Goal: Task Accomplishment & Management: Use online tool/utility

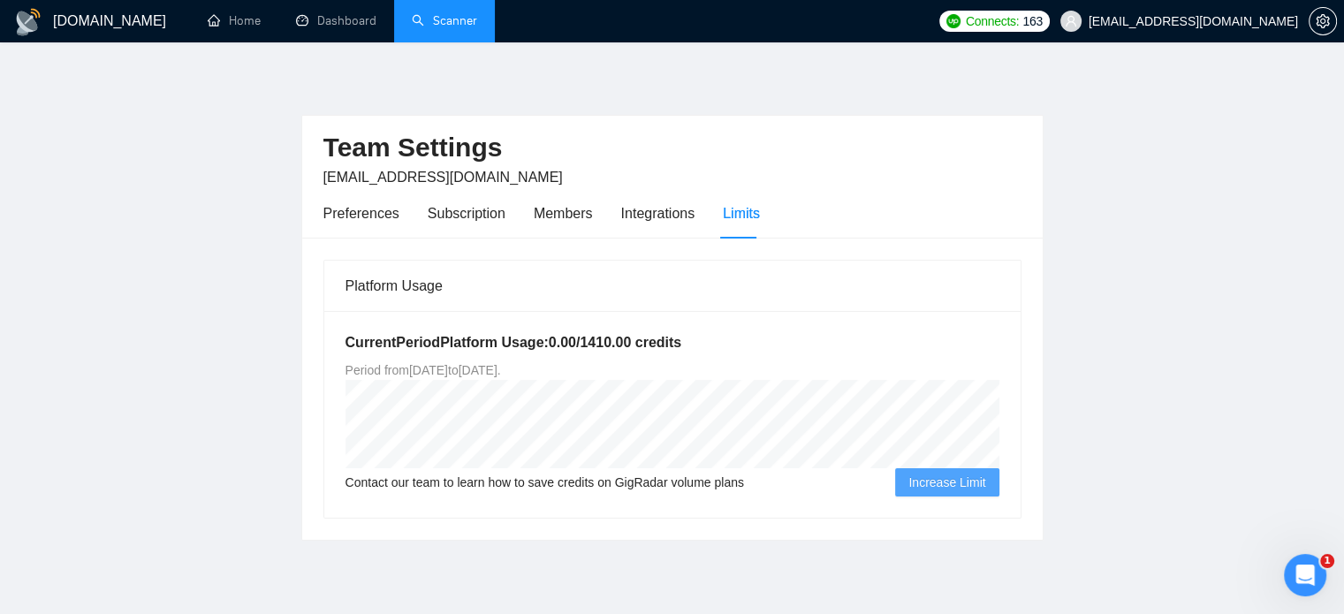
click at [412, 21] on link "Scanner" at bounding box center [444, 20] width 65 height 15
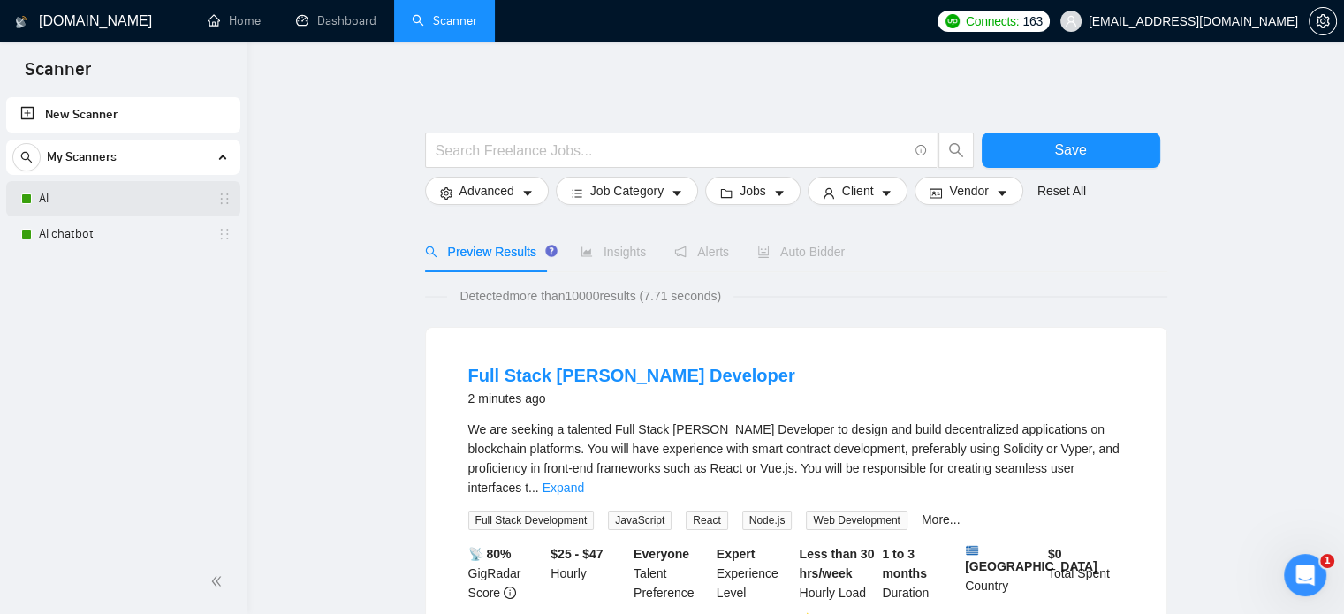
click at [77, 193] on link "AI" at bounding box center [123, 198] width 168 height 35
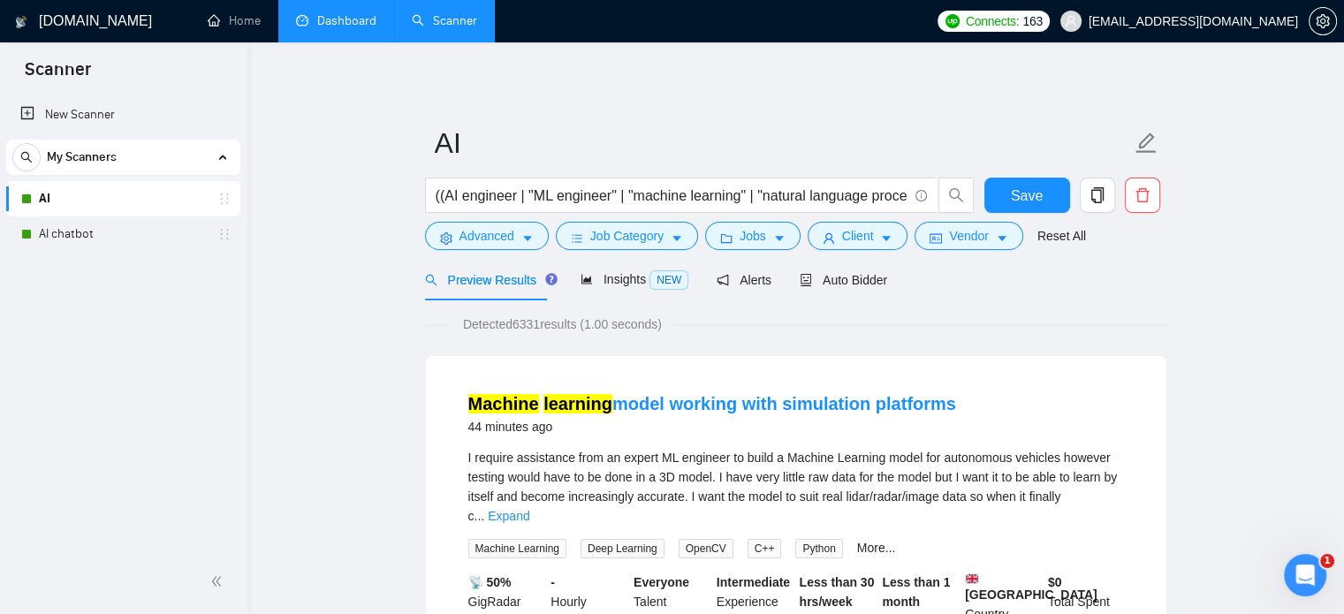
click at [325, 16] on link "Dashboard" at bounding box center [336, 20] width 80 height 15
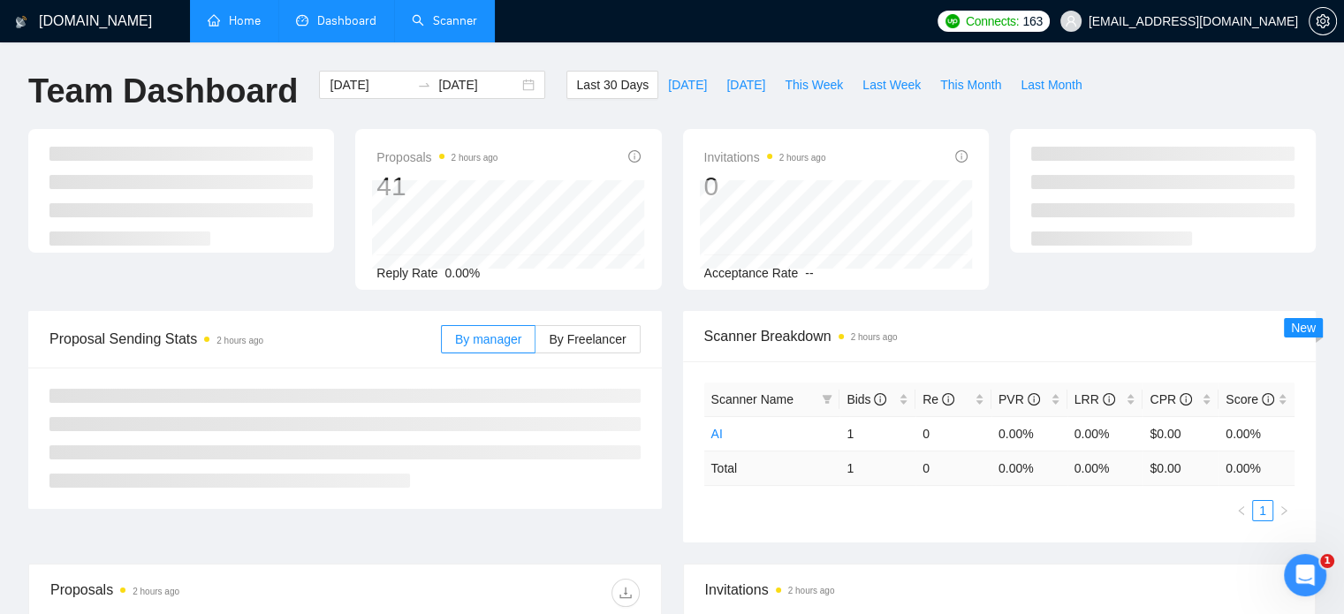
click at [245, 27] on link "Home" at bounding box center [234, 20] width 53 height 15
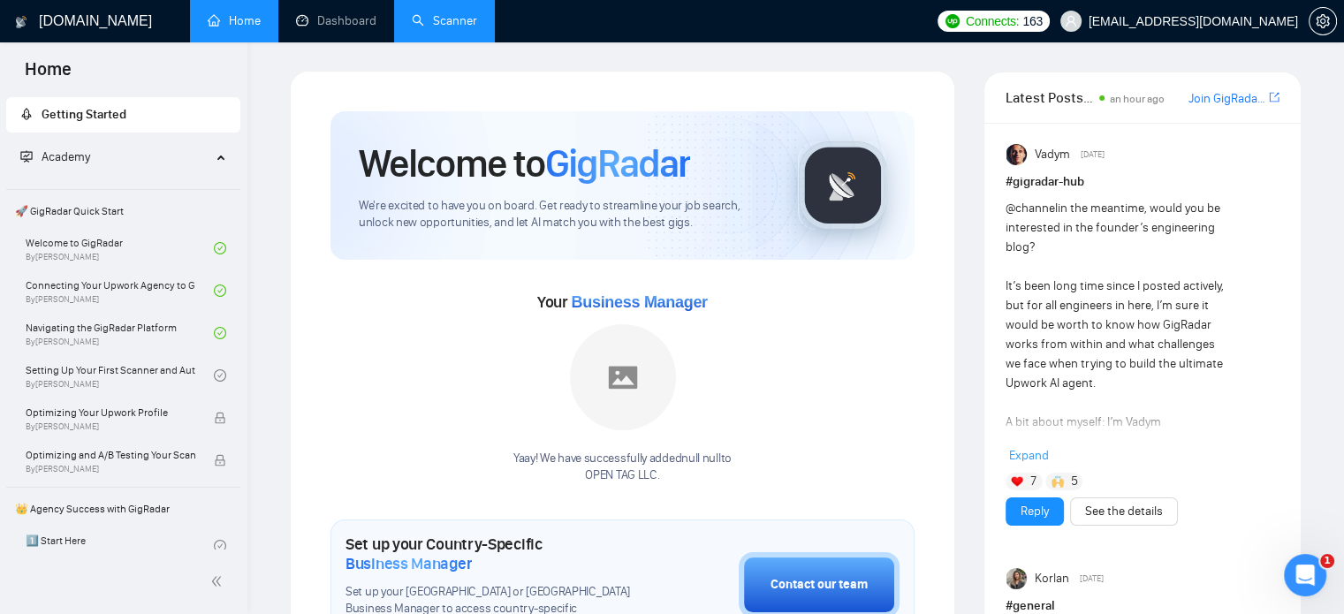
click at [412, 20] on link "Scanner" at bounding box center [444, 20] width 65 height 15
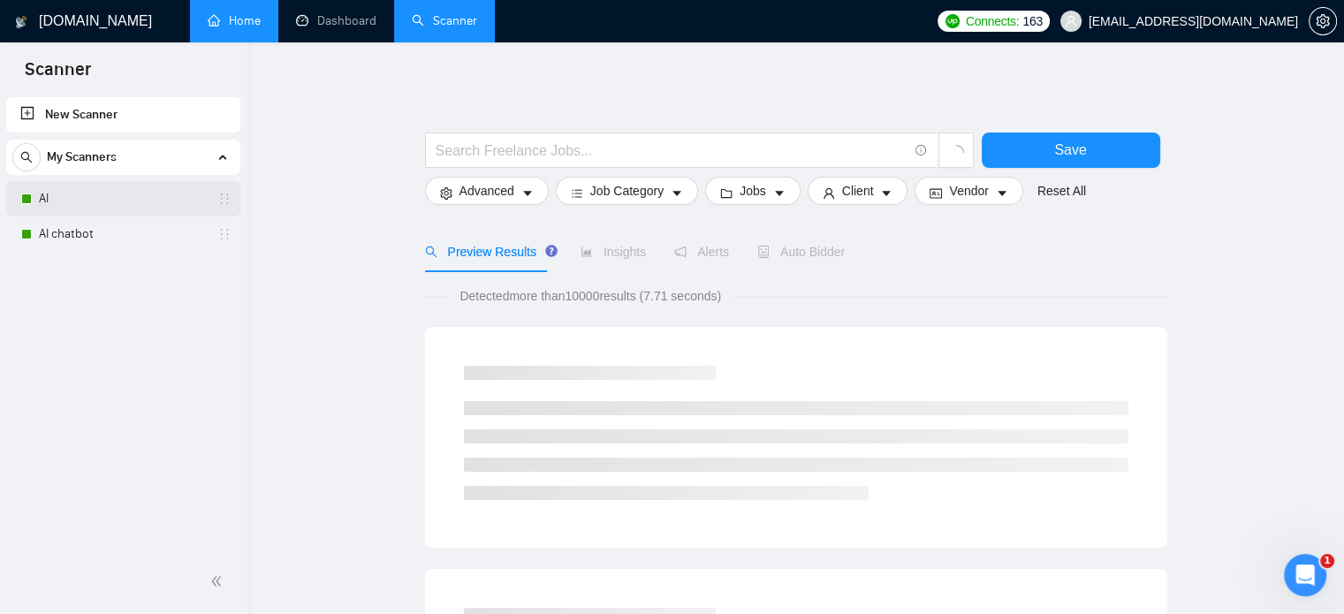
click at [60, 203] on link "AI" at bounding box center [123, 198] width 168 height 35
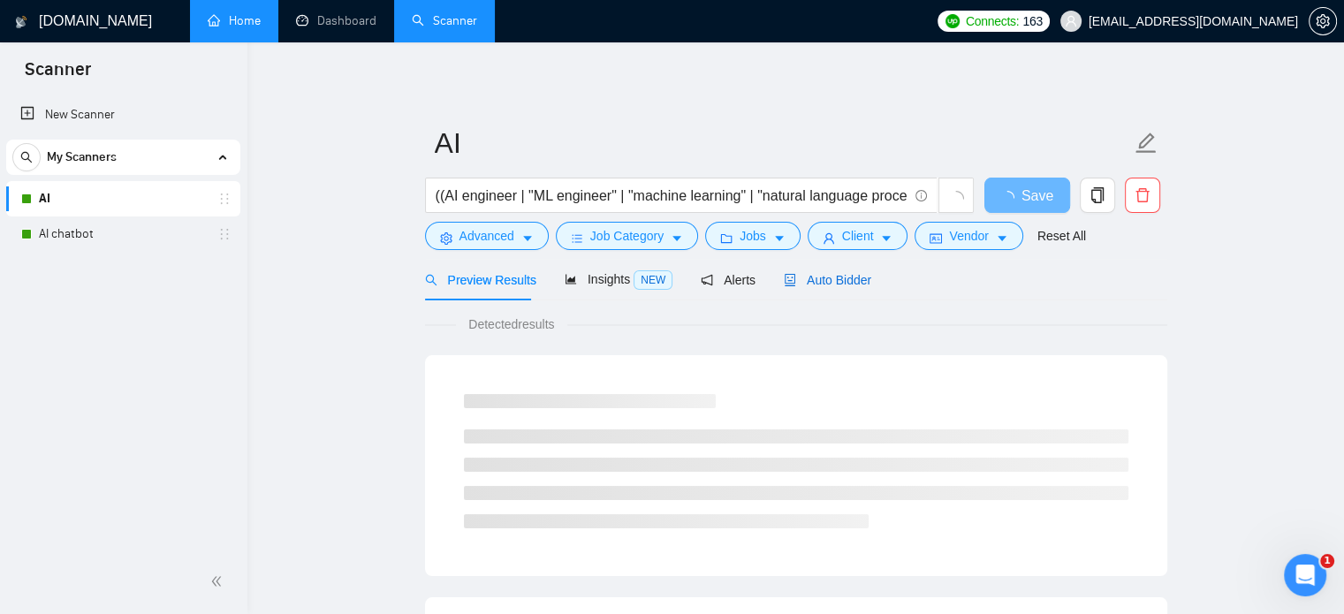
click at [820, 282] on span "Auto Bidder" at bounding box center [827, 280] width 87 height 14
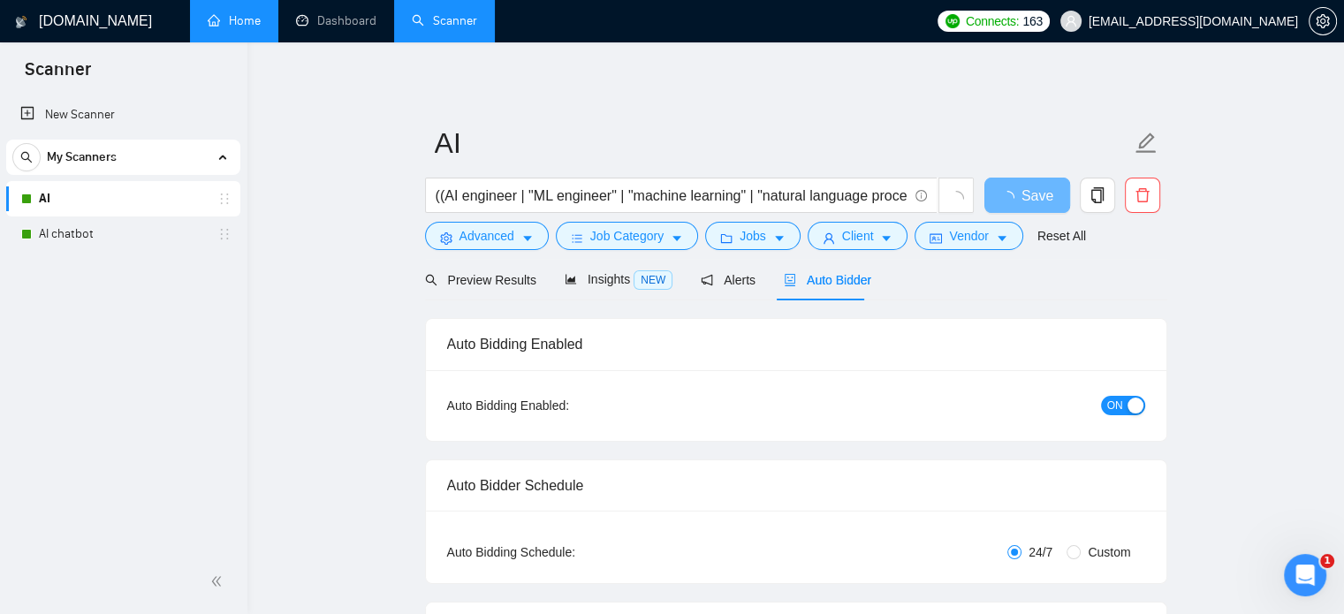
checkbox input "true"
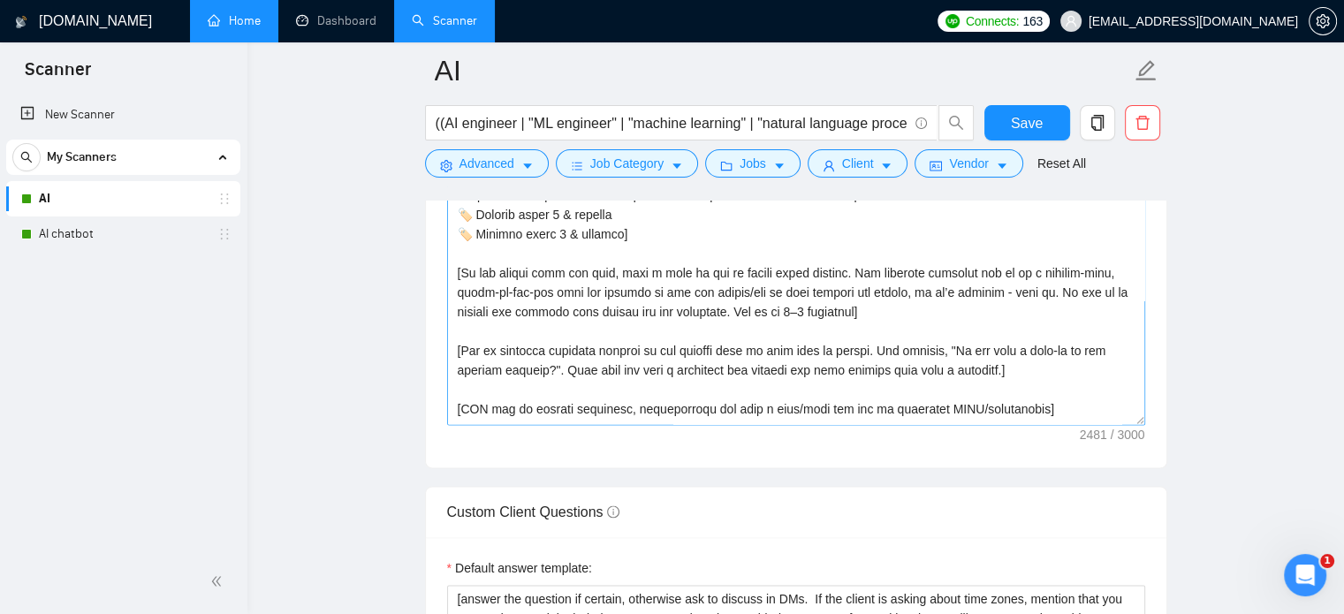
scroll to position [88, 0]
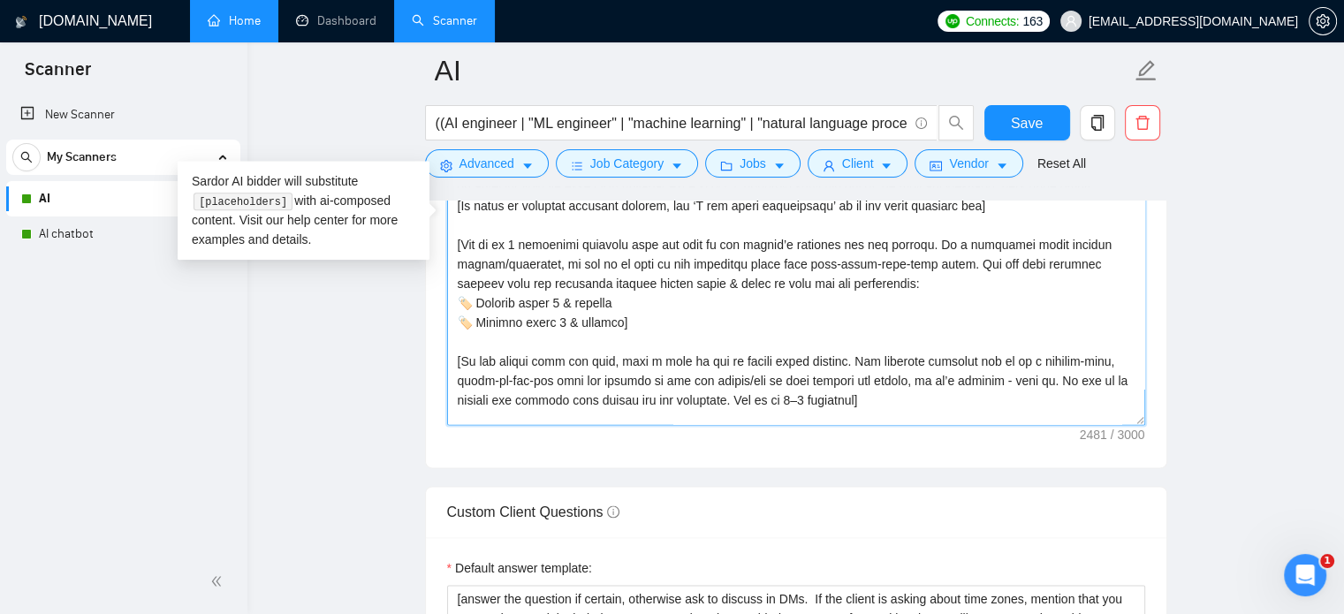
drag, startPoint x: 455, startPoint y: 237, endPoint x: 680, endPoint y: 318, distance: 239.5
click at [680, 318] on textarea "Cover letter template:" at bounding box center [796, 226] width 698 height 398
click at [656, 312] on textarea "Cover letter template:" at bounding box center [796, 226] width 698 height 398
drag, startPoint x: 454, startPoint y: 242, endPoint x: 645, endPoint y: 328, distance: 209.2
click at [645, 328] on textarea "Cover letter template:" at bounding box center [796, 226] width 698 height 398
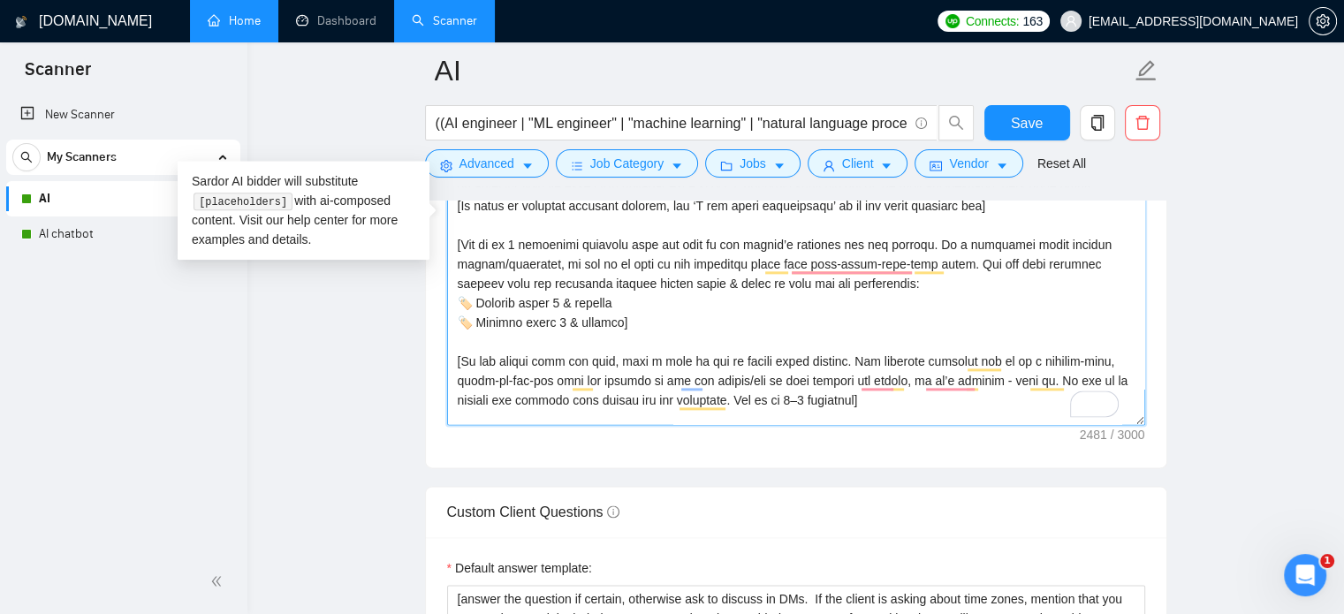
click at [612, 312] on textarea "Cover letter template:" at bounding box center [796, 226] width 698 height 398
drag, startPoint x: 533, startPoint y: 254, endPoint x: 643, endPoint y: 323, distance: 130.6
click at [643, 323] on textarea "Cover letter template:" at bounding box center [796, 226] width 698 height 398
click at [728, 321] on textarea "Cover letter template:" at bounding box center [796, 226] width 698 height 398
click at [911, 292] on textarea "Cover letter template:" at bounding box center [796, 226] width 698 height 398
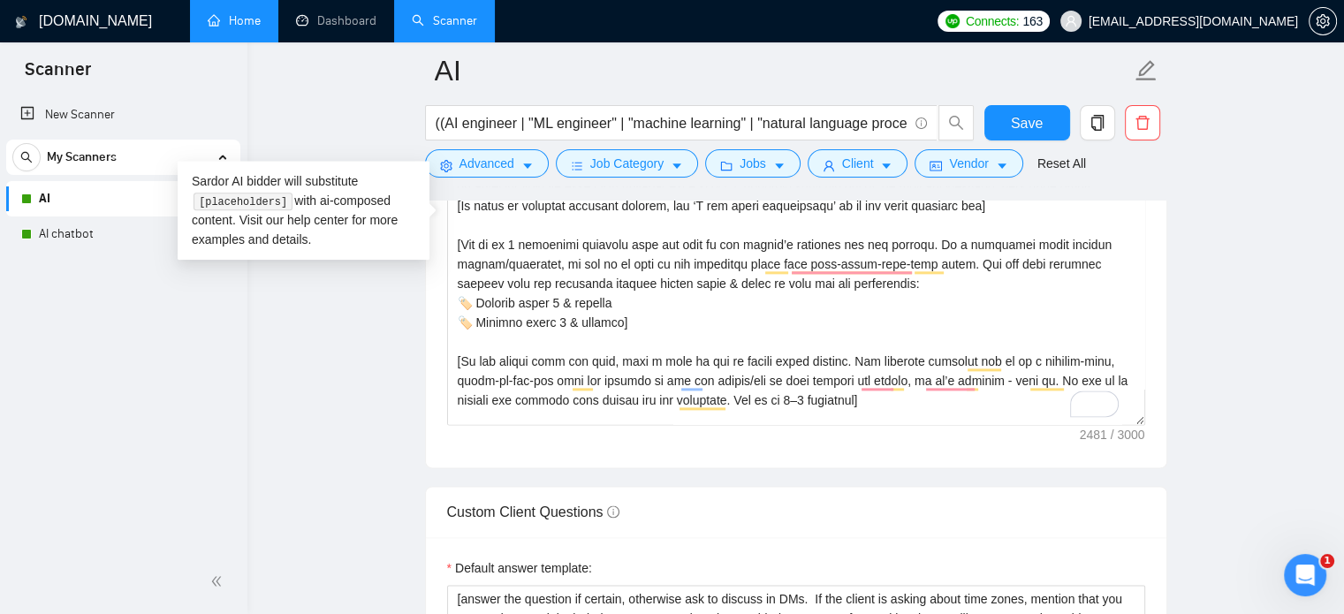
click at [331, 123] on main "AI ((AI engineer | "ML engineer" | "machine learning" | "natural language proce…" at bounding box center [796, 365] width 1040 height 4983
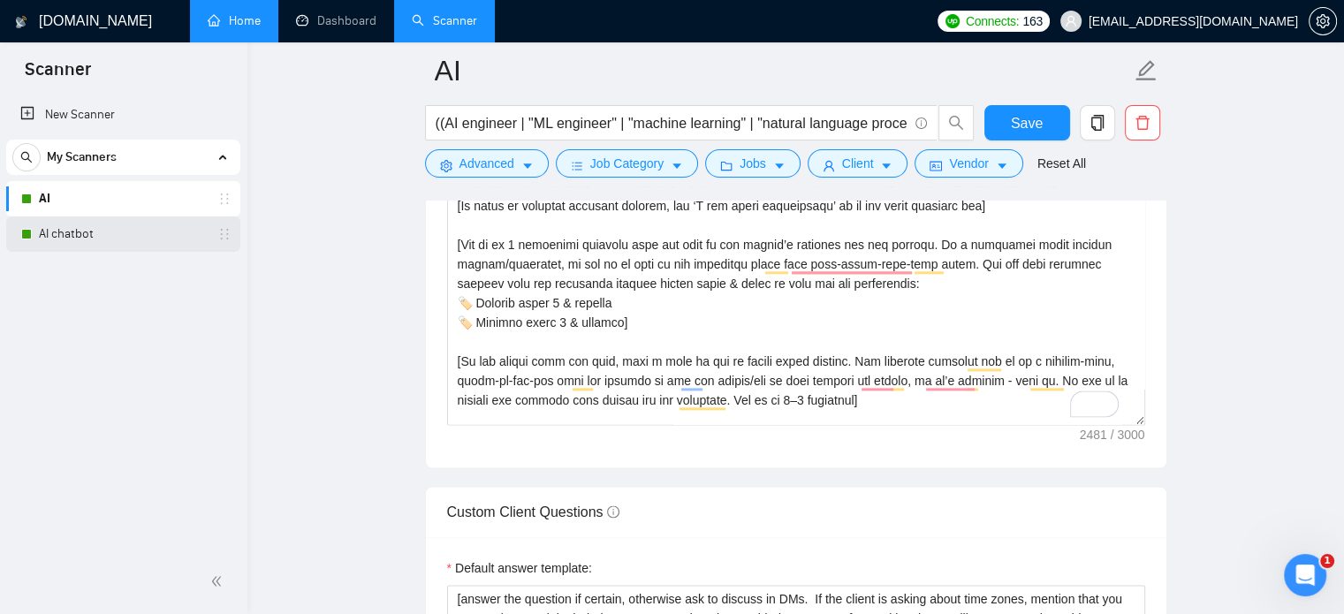
click at [60, 234] on link "AI chatbot" at bounding box center [123, 233] width 168 height 35
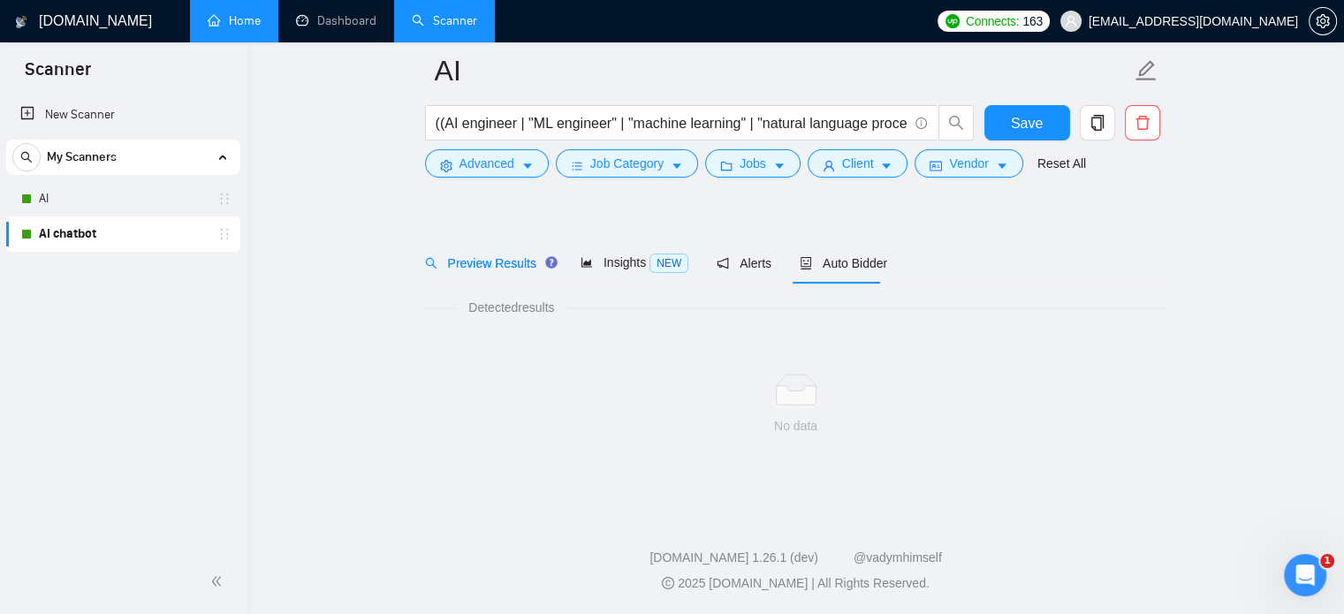
scroll to position [31, 0]
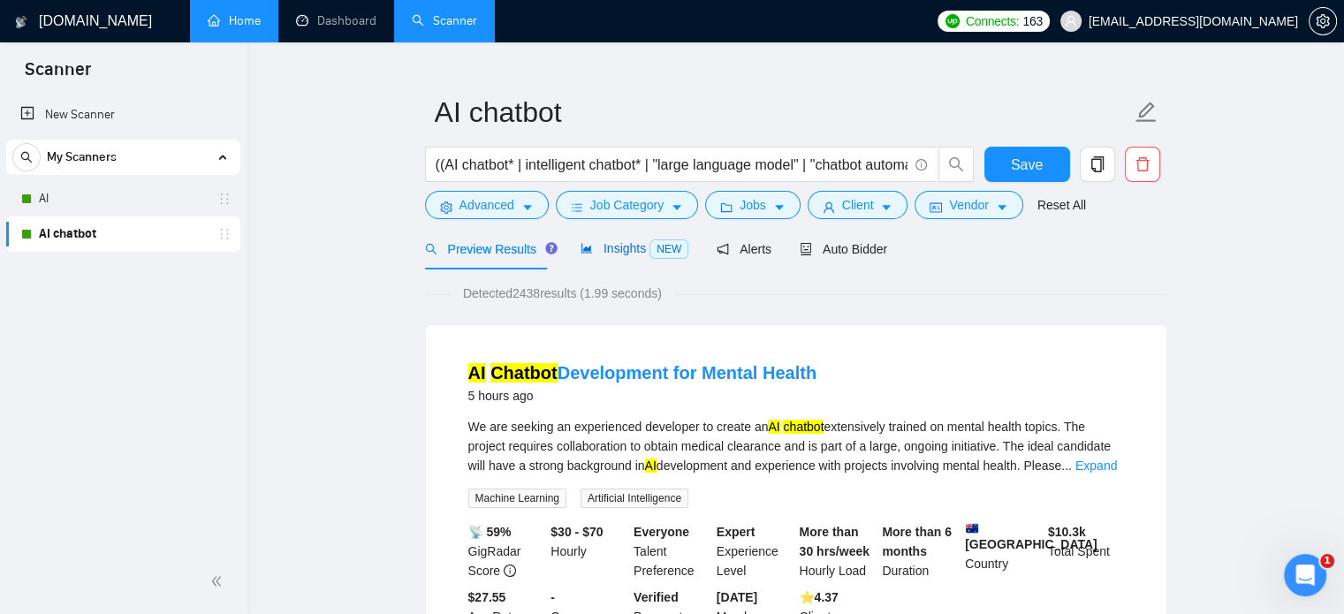
click at [622, 258] on div "Insights NEW" at bounding box center [634, 249] width 108 height 20
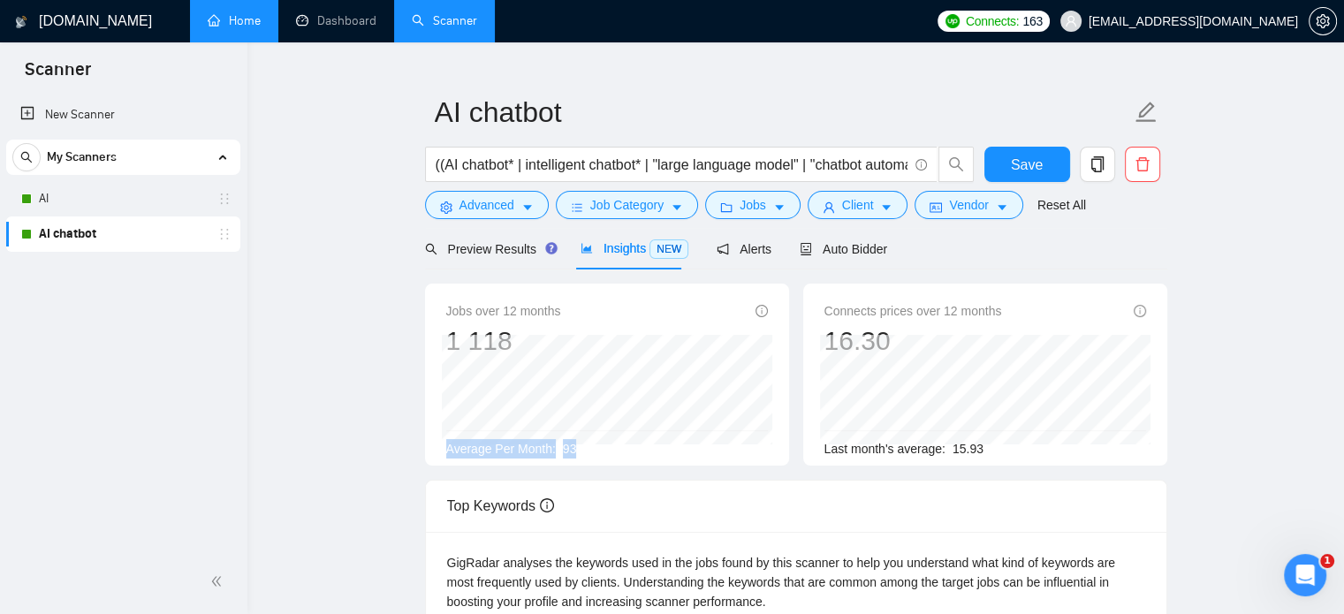
drag, startPoint x: 446, startPoint y: 446, endPoint x: 587, endPoint y: 460, distance: 141.2
click at [587, 460] on div "Jobs over 12 months 1 118 Feb 2025 107 Average Per Month: 93" at bounding box center [607, 375] width 364 height 182
click at [585, 443] on div "Average Per Month: 93" at bounding box center [607, 448] width 322 height 19
click at [451, 252] on span "Preview Results" at bounding box center [488, 249] width 127 height 14
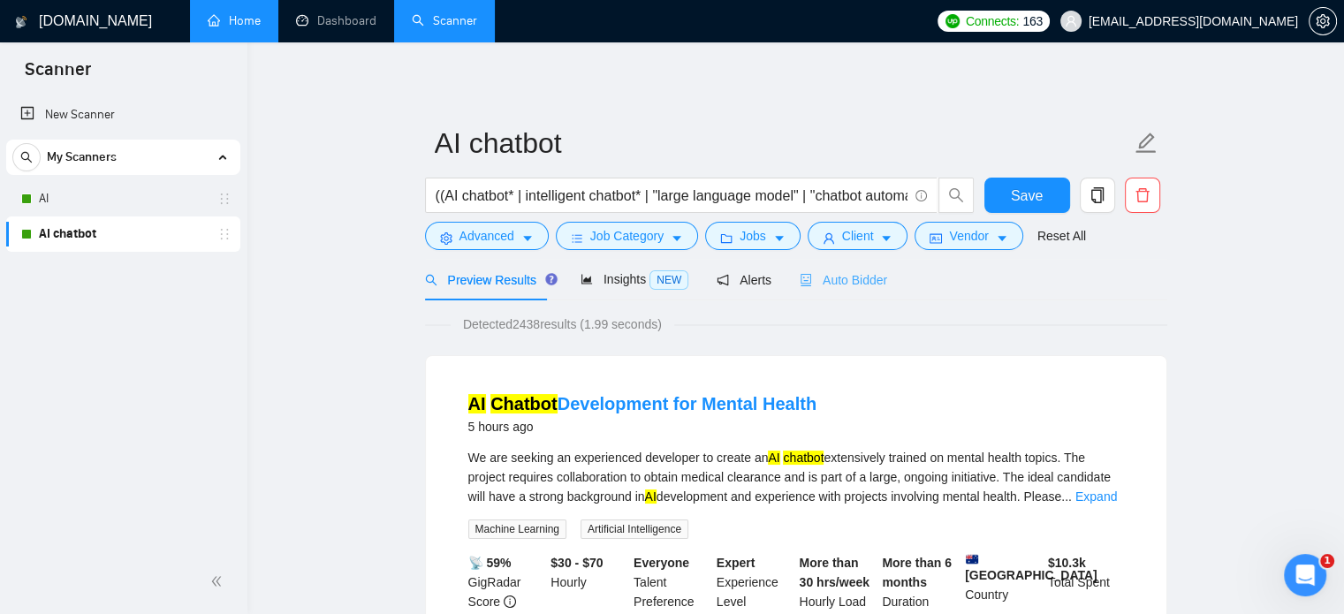
click at [834, 264] on div "Auto Bidder" at bounding box center [843, 280] width 87 height 42
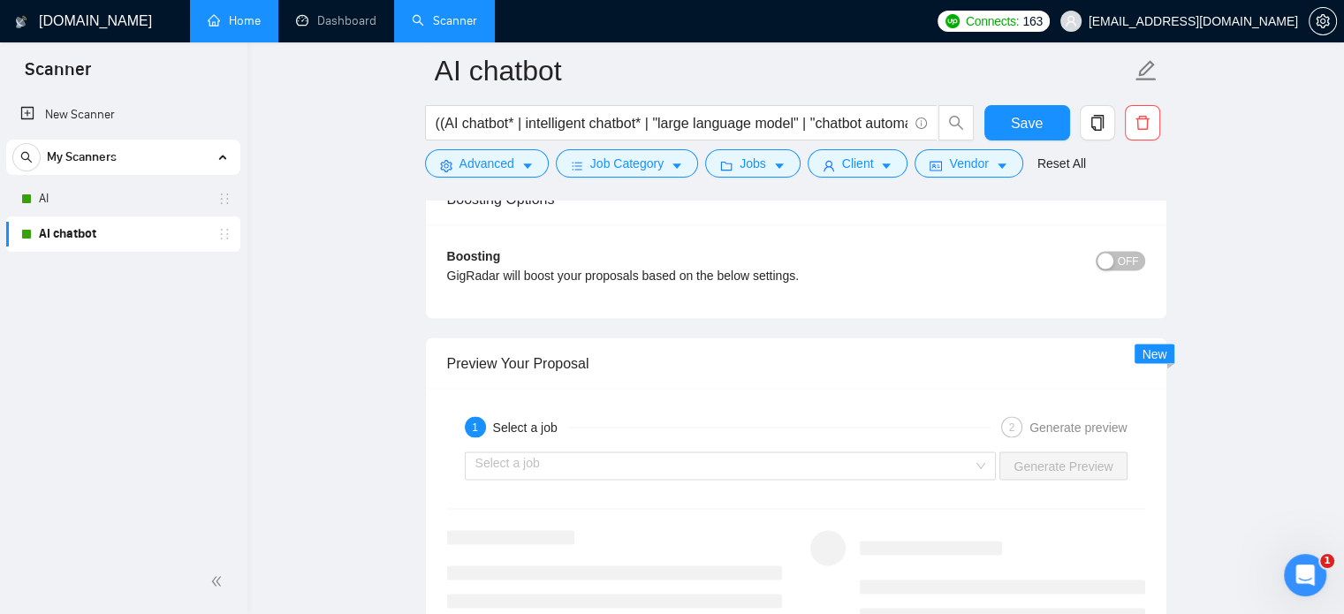
scroll to position [3357, 0]
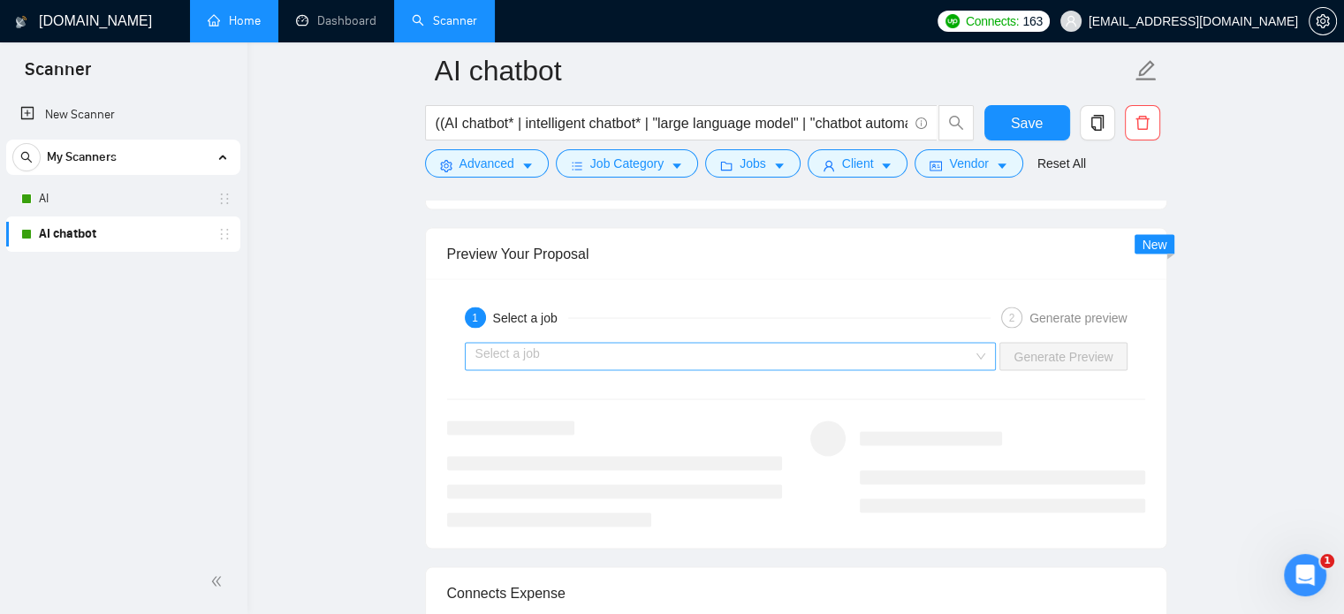
click at [694, 349] on input "search" at bounding box center [724, 356] width 498 height 27
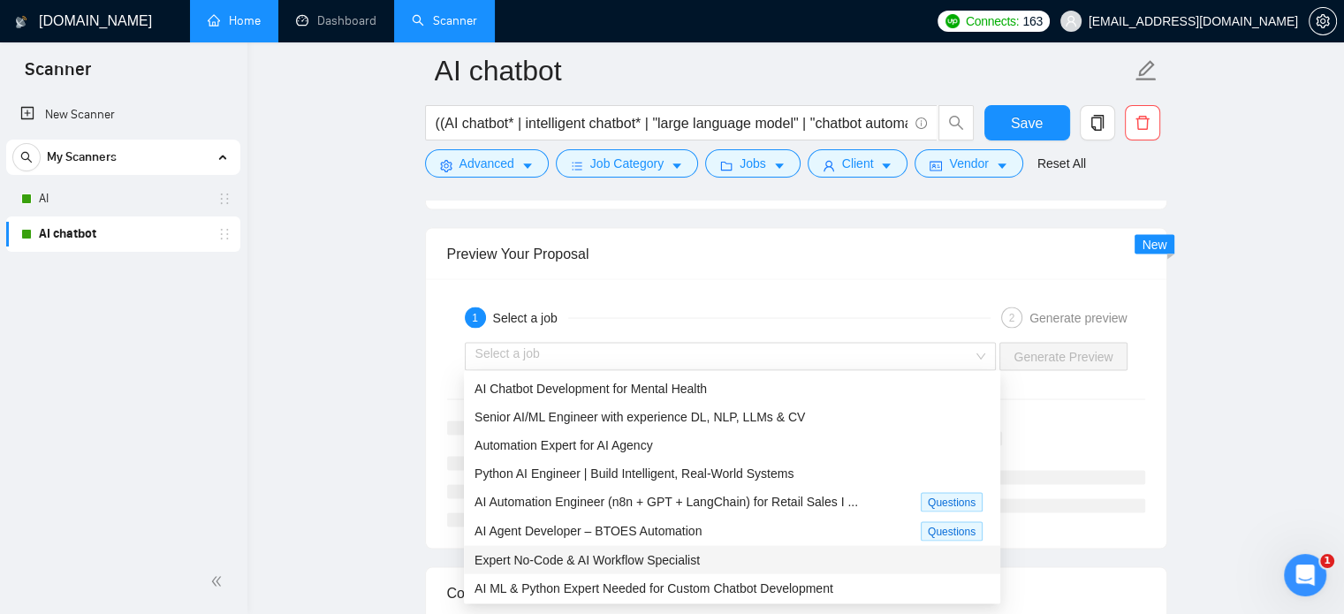
drag, startPoint x: 1254, startPoint y: 425, endPoint x: 1214, endPoint y: 416, distance: 40.7
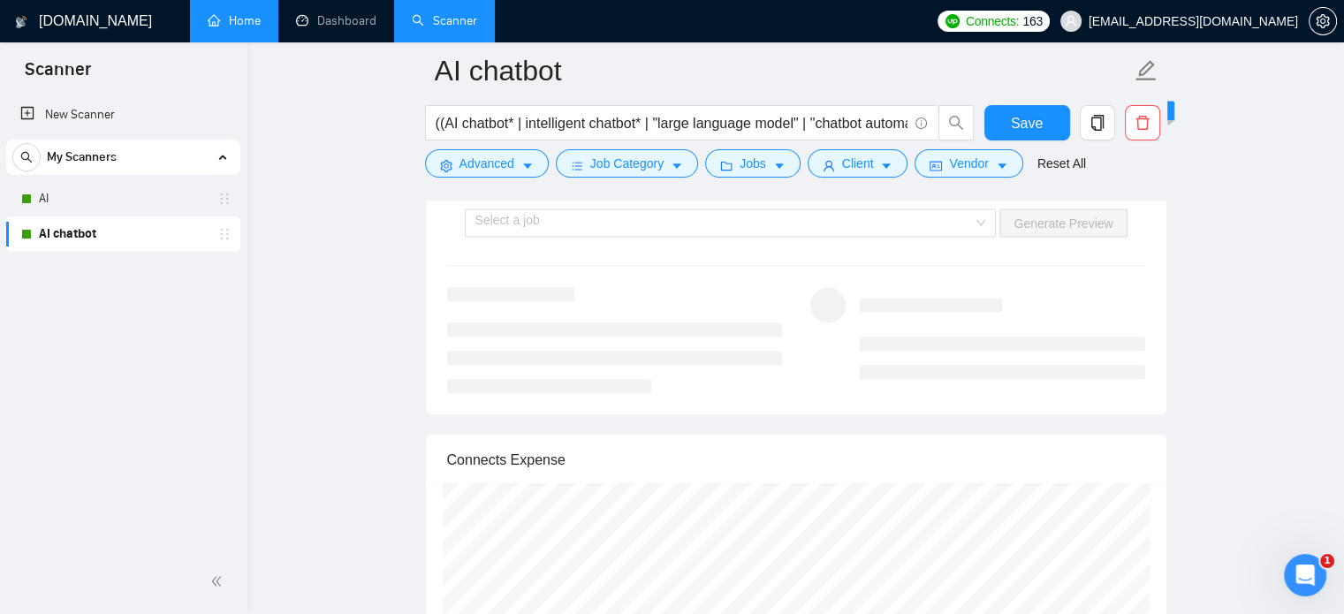
scroll to position [3180, 0]
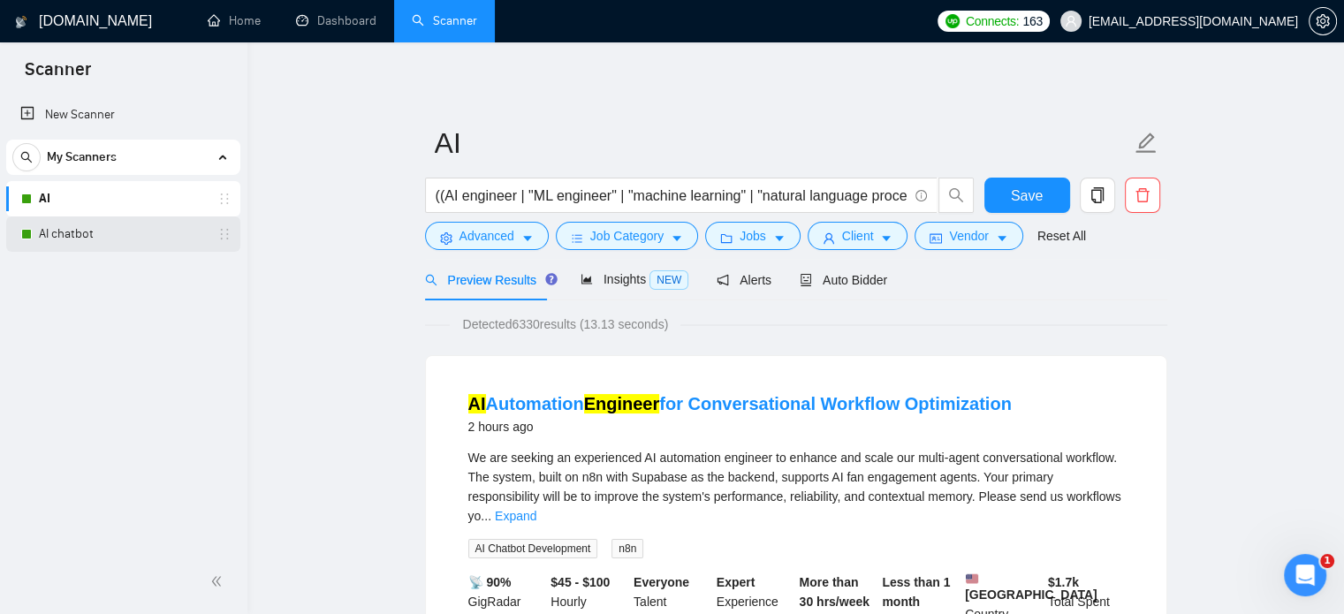
click at [225, 232] on icon "holder" at bounding box center [224, 234] width 14 height 14
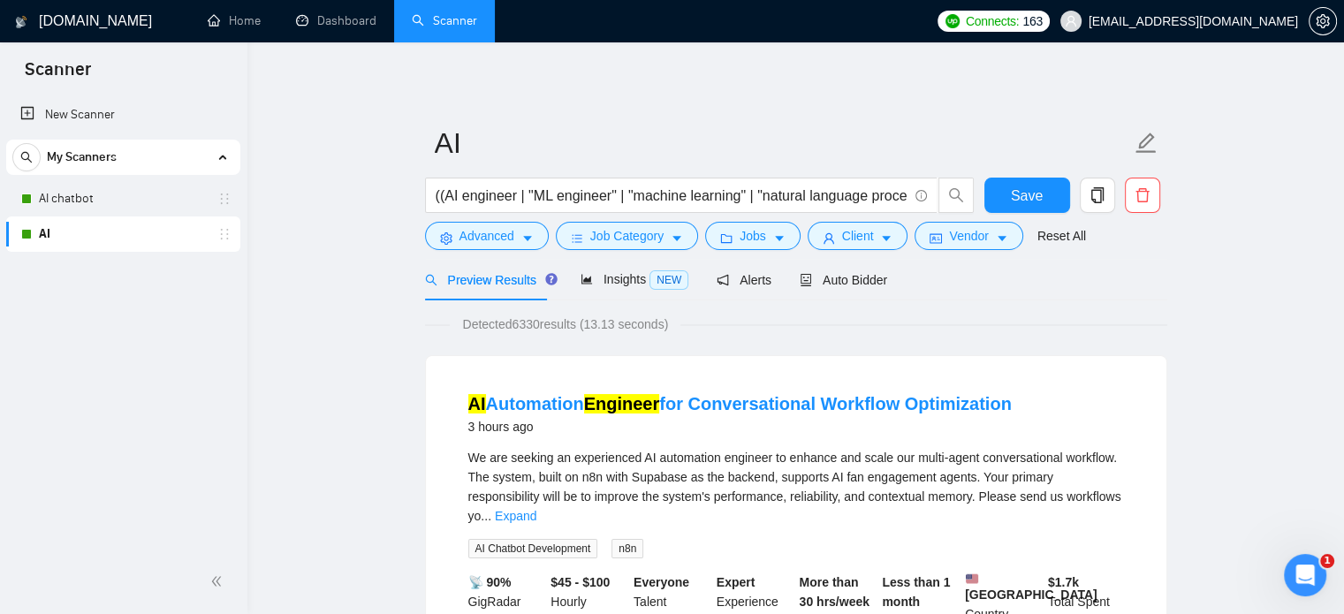
click at [161, 229] on link "AI" at bounding box center [123, 233] width 168 height 35
click at [524, 239] on icon "caret-down" at bounding box center [527, 239] width 9 height 5
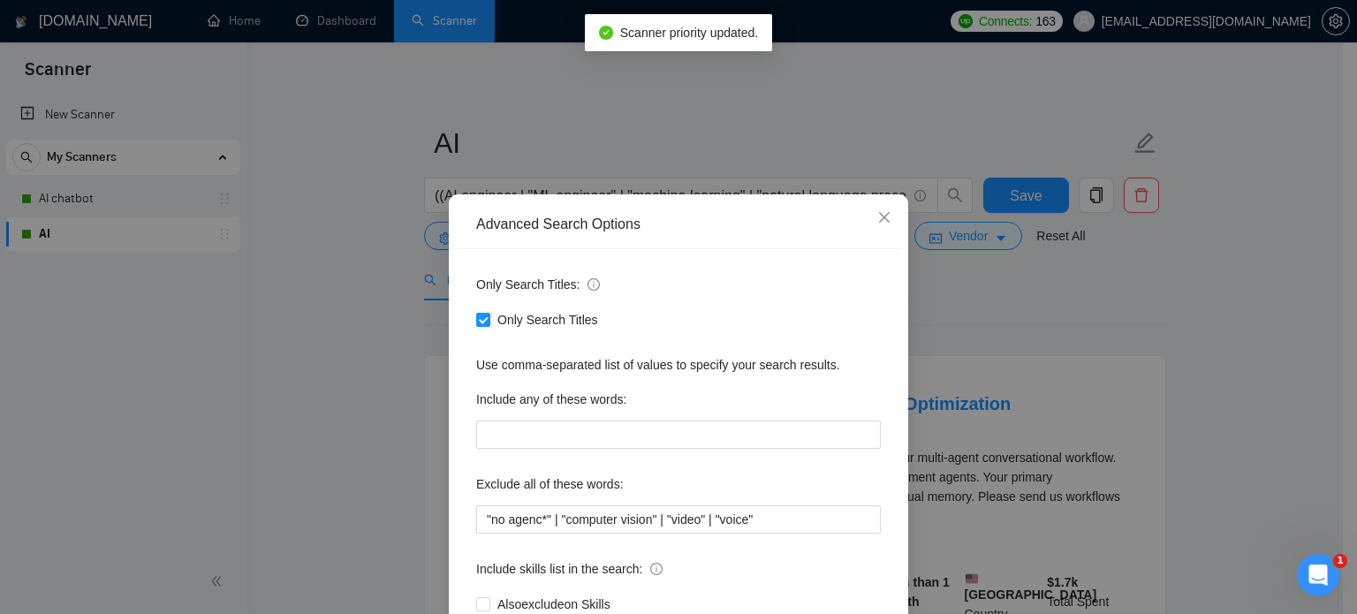
scroll to position [120, 0]
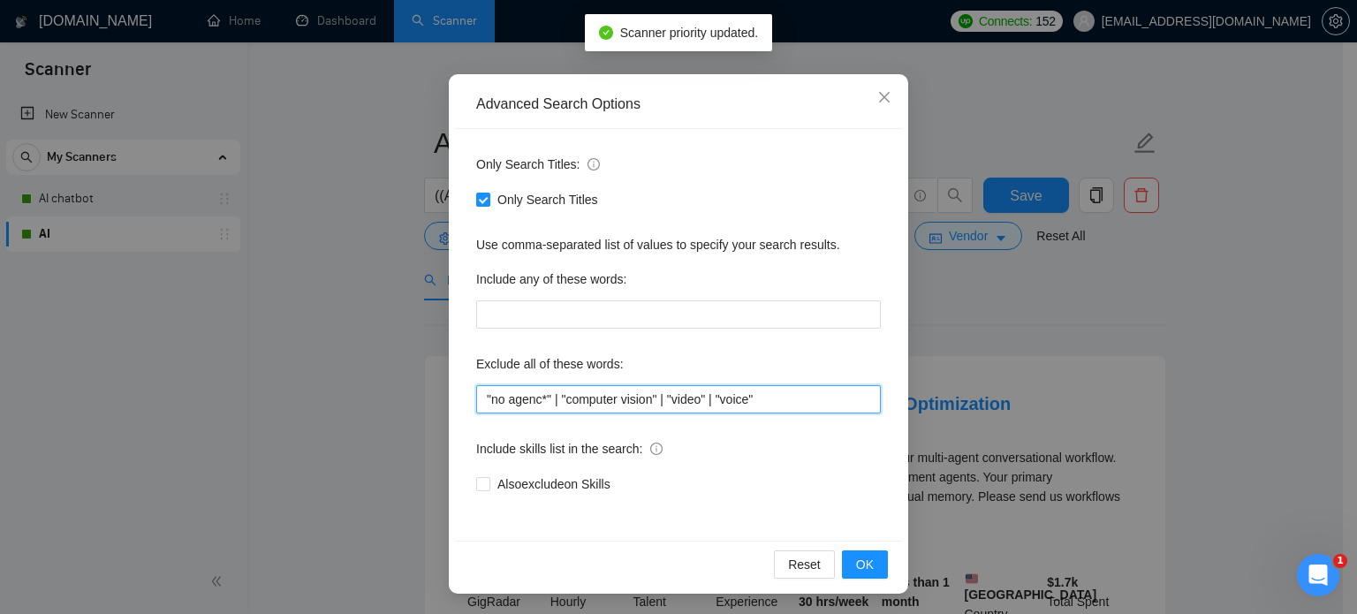
click at [768, 400] on input ""no agenc*" | "computer vision" | "video" | "voice"" at bounding box center [678, 399] width 405 height 28
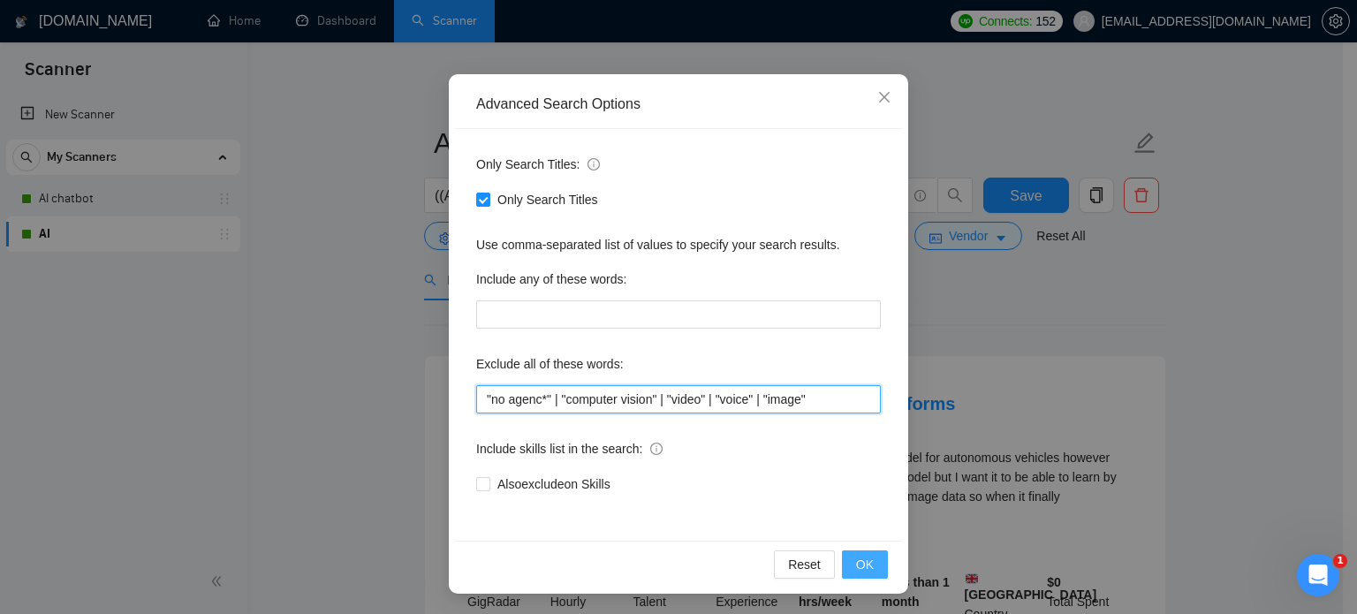
type input ""no agenc*" | "computer vision" | "video" | "voice" | "image""
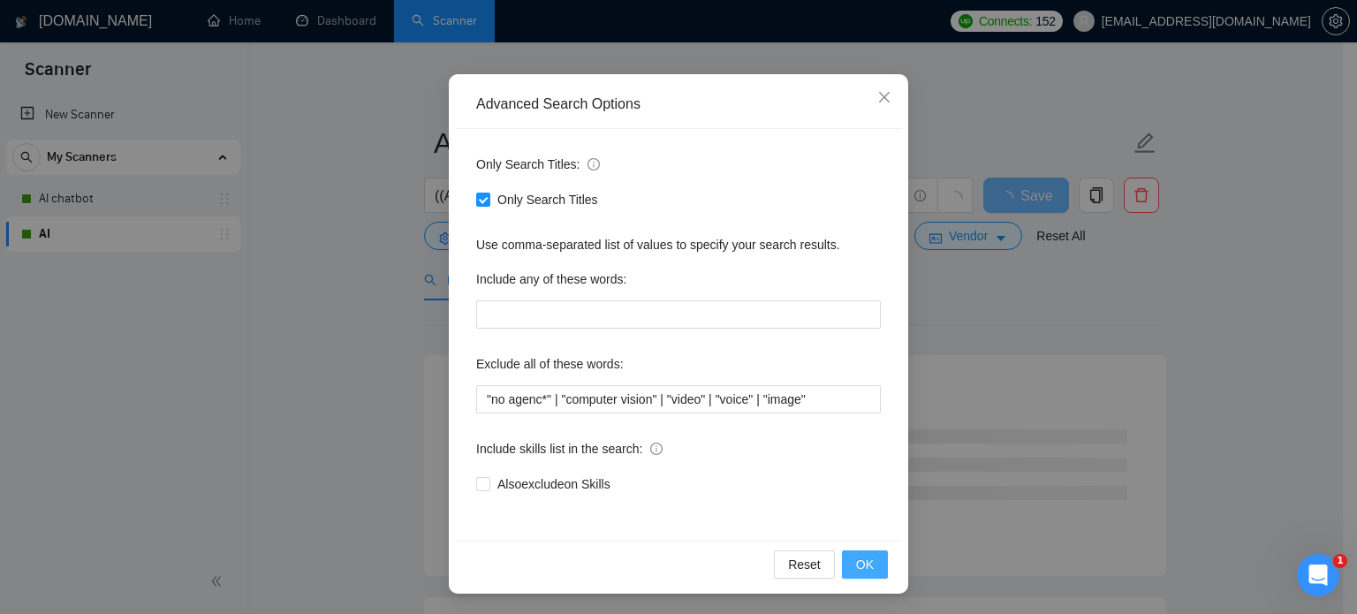
click at [856, 558] on span "OK" at bounding box center [865, 564] width 18 height 19
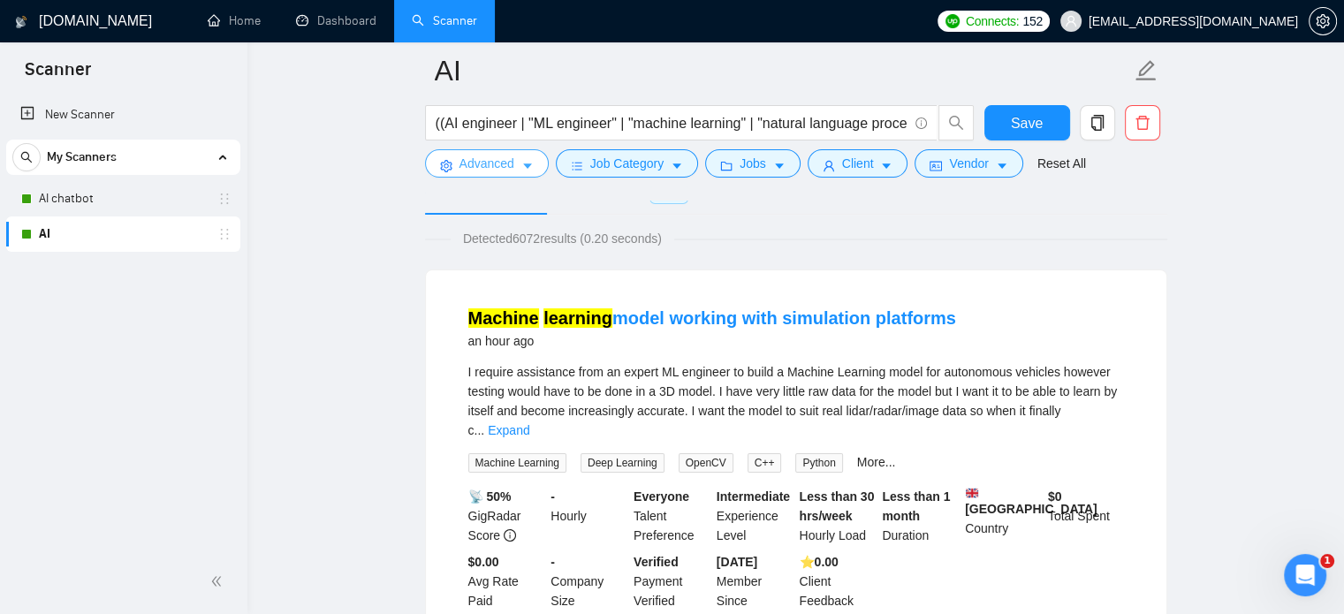
scroll to position [0, 0]
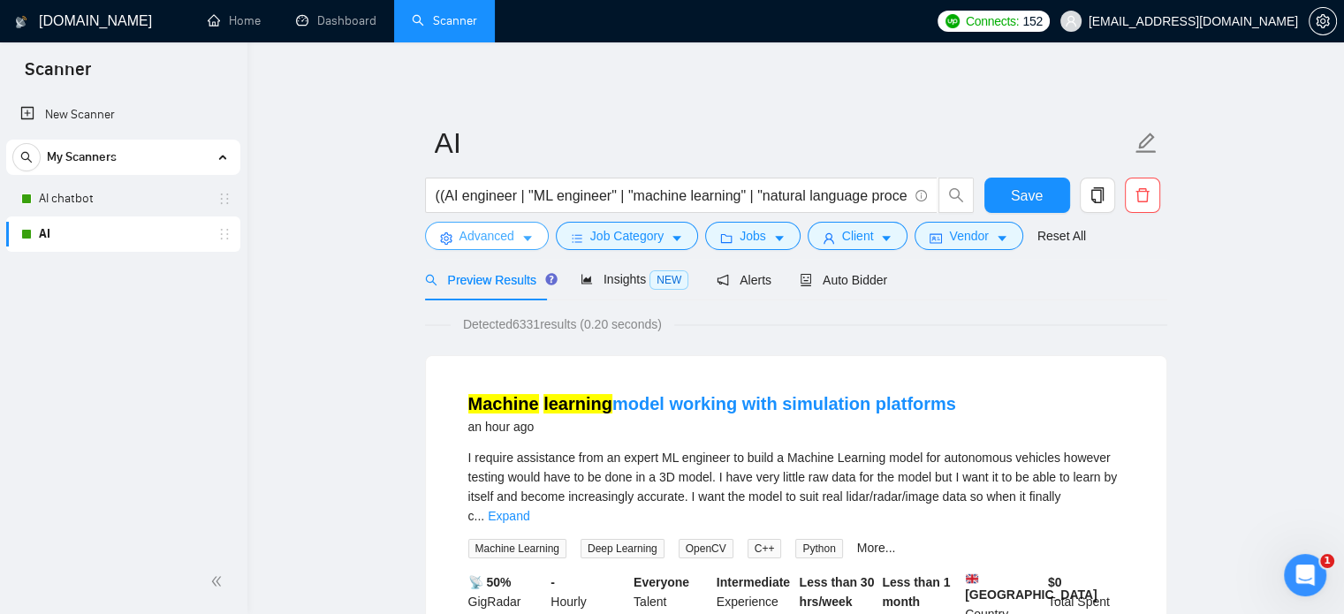
click at [527, 239] on icon "caret-down" at bounding box center [527, 239] width 9 height 5
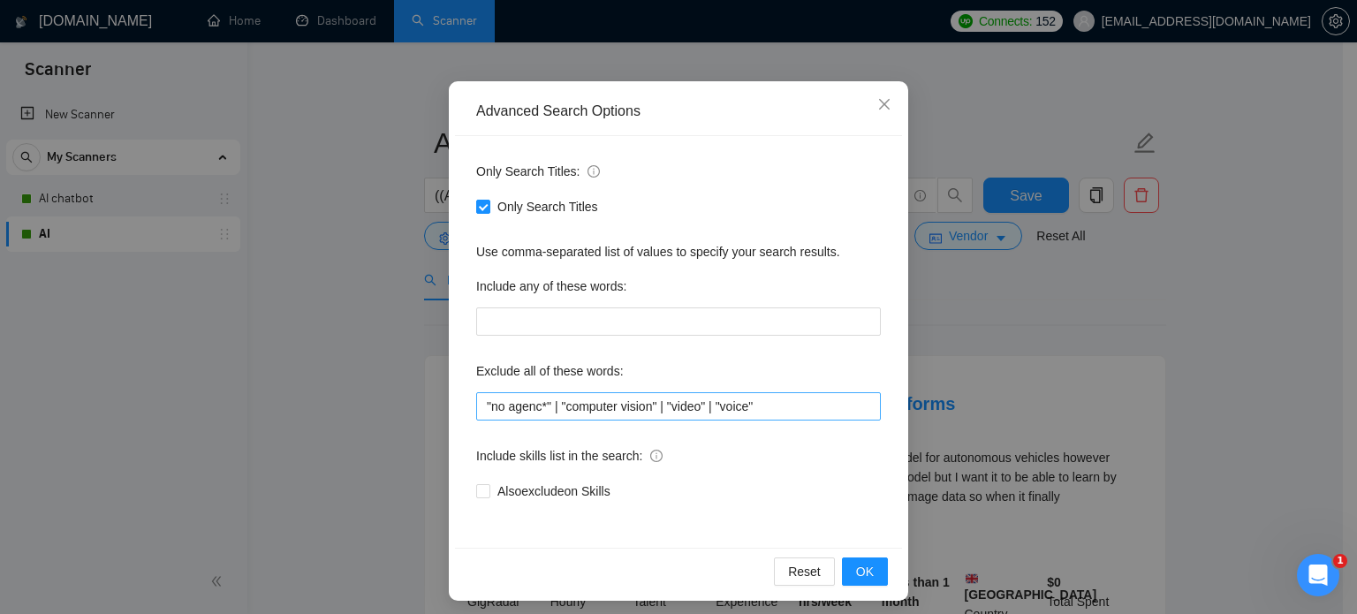
scroll to position [120, 0]
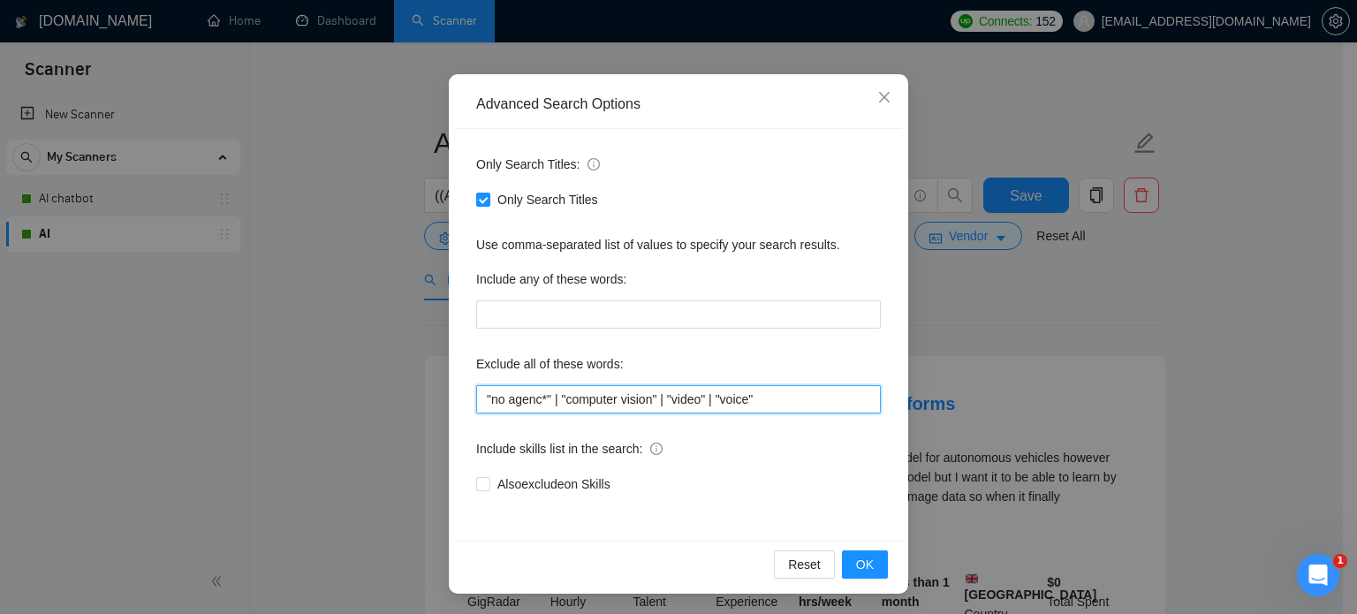
click at [816, 394] on input ""no agenc*" | "computer vision" | "video" | "voice"" at bounding box center [678, 399] width 405 height 28
type input ""no agenc*" | "computer vision" | "video" | "voice" | "image""
click at [846, 565] on button "OK" at bounding box center [865, 564] width 46 height 28
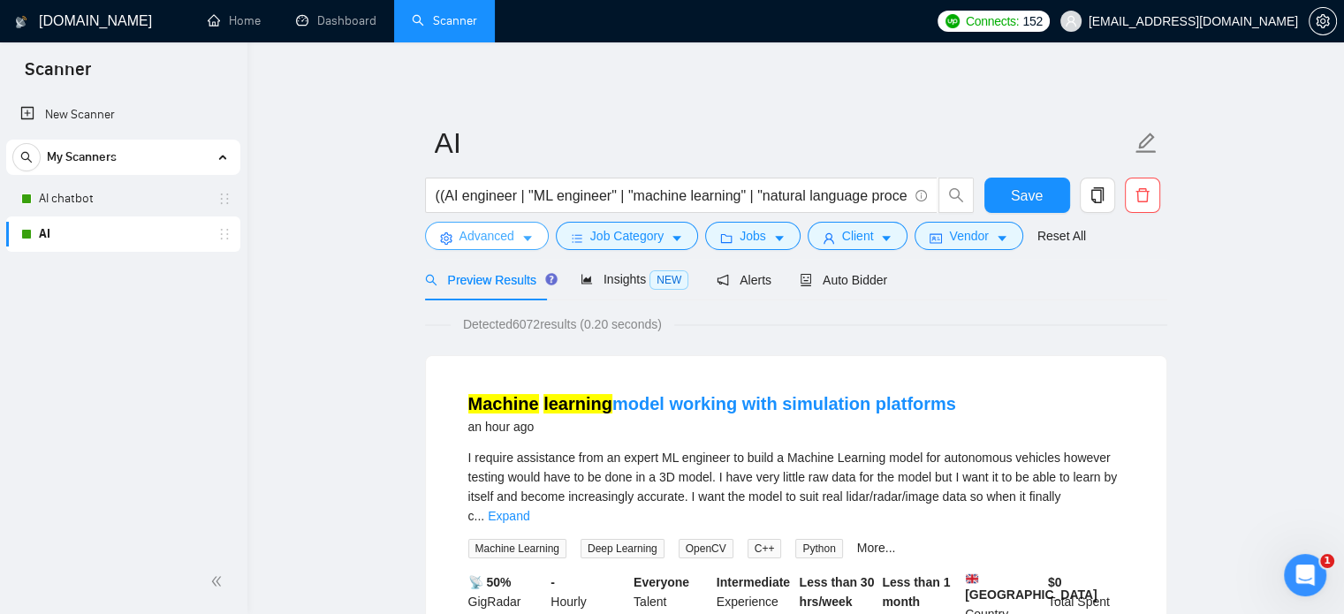
click at [512, 235] on span "Advanced" at bounding box center [486, 235] width 55 height 19
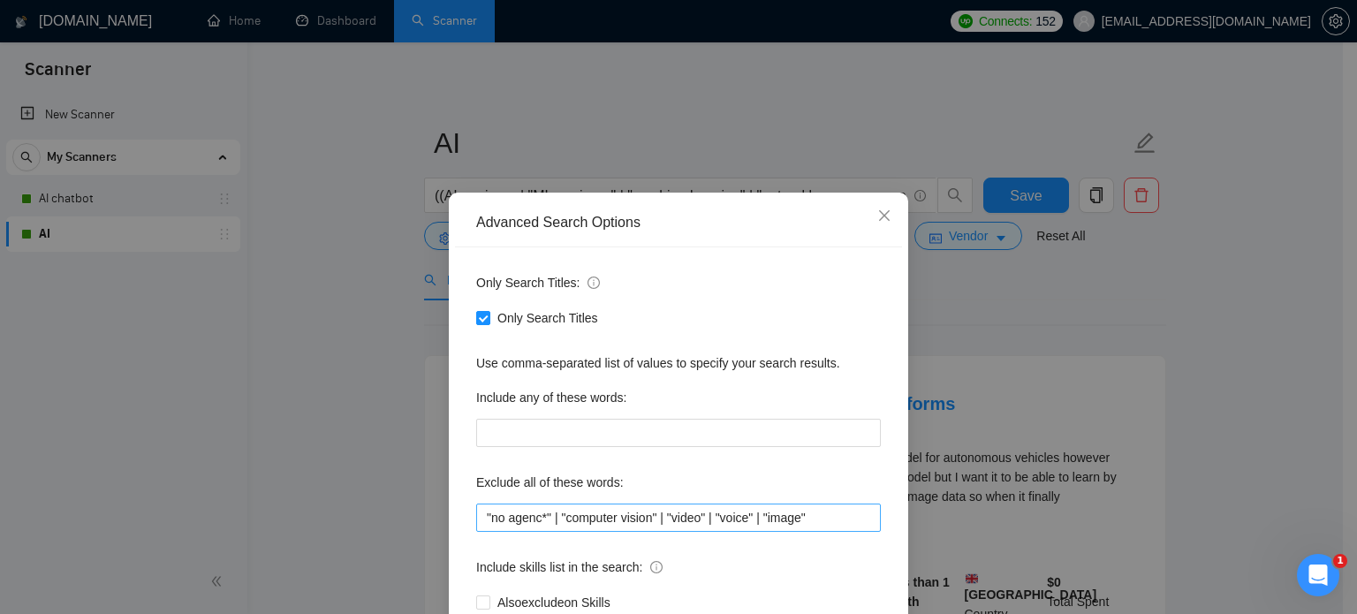
scroll to position [0, 0]
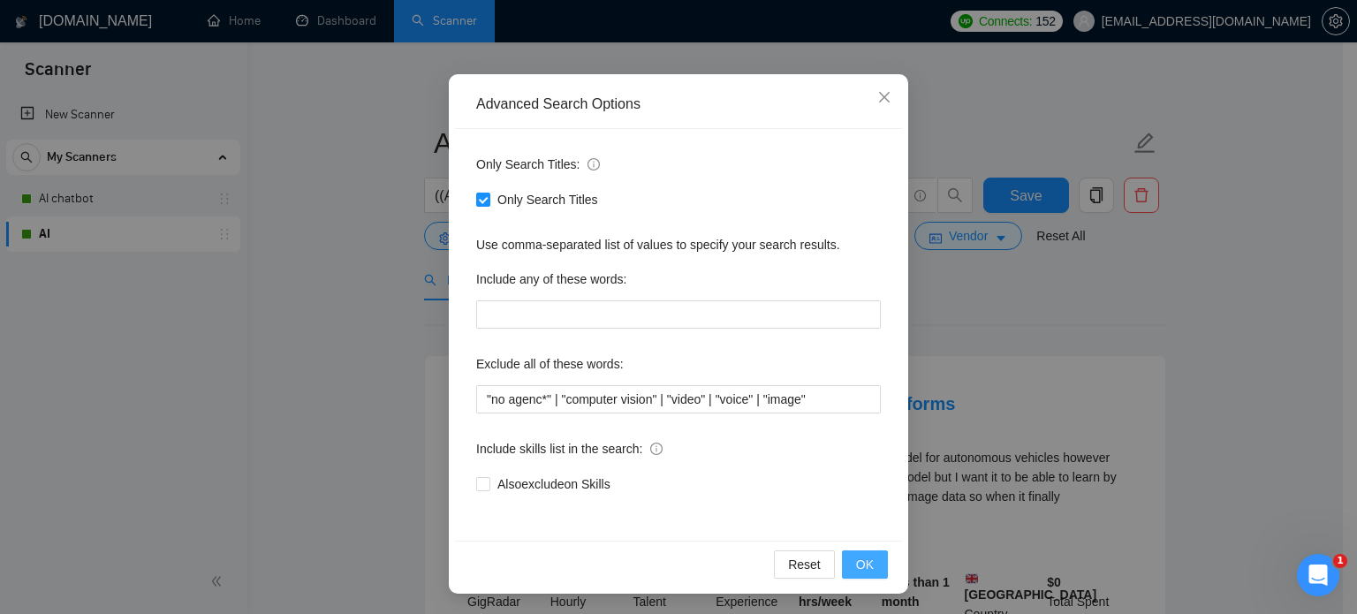
click at [867, 562] on button "OK" at bounding box center [865, 564] width 46 height 28
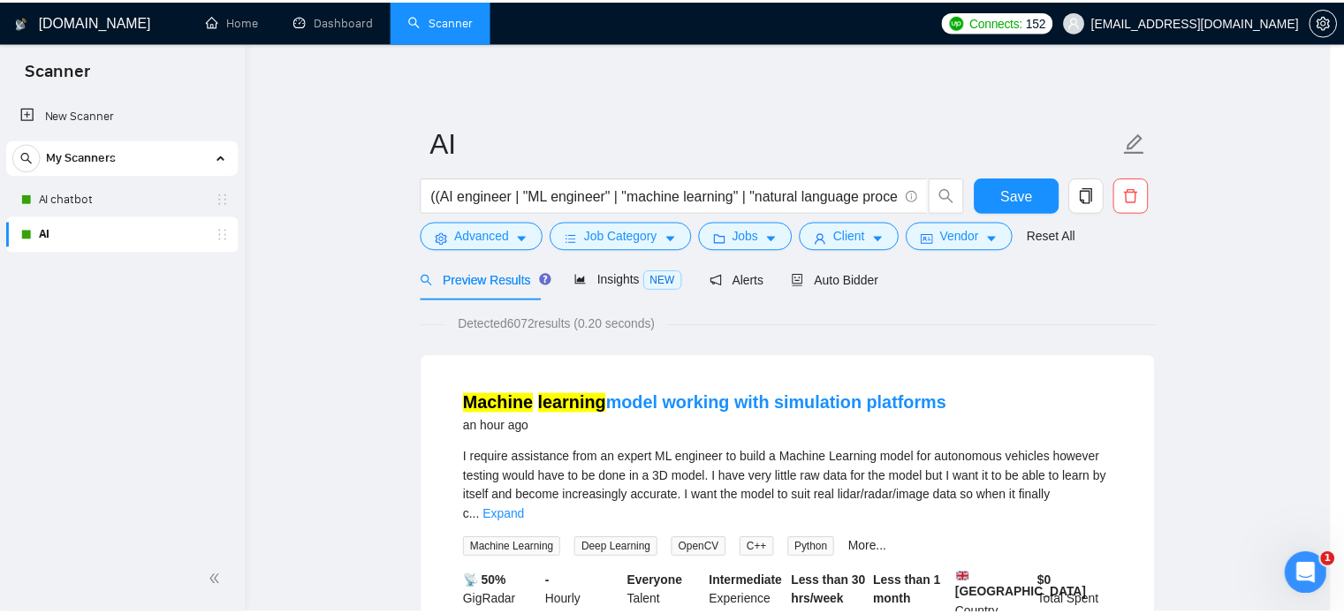
scroll to position [32, 0]
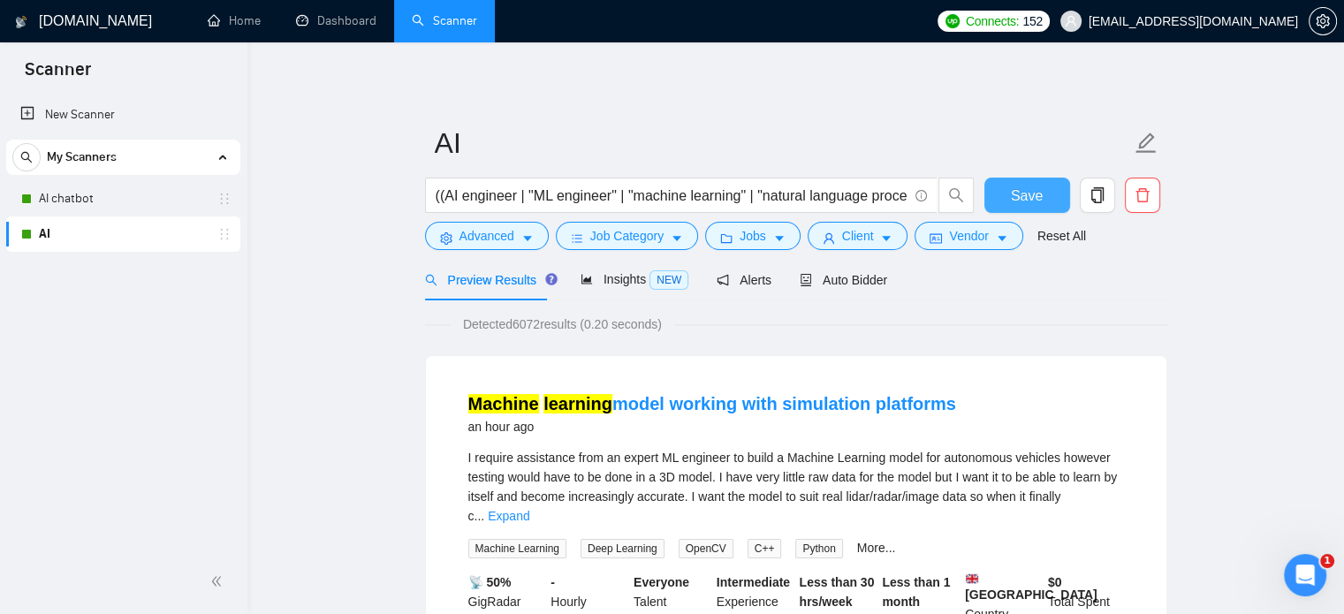
click at [1028, 196] on span "Save" at bounding box center [1027, 196] width 32 height 22
